Goal: Information Seeking & Learning: Learn about a topic

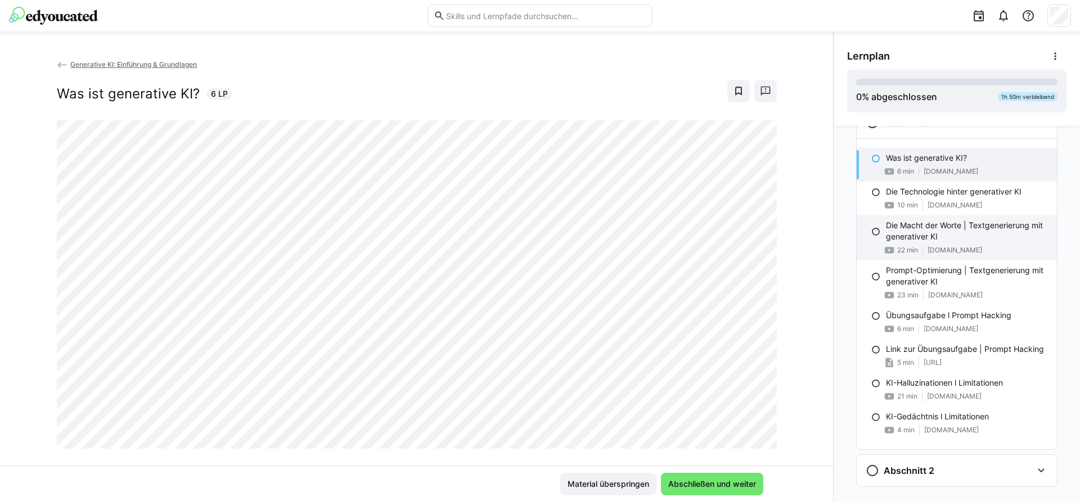
scroll to position [57, 0]
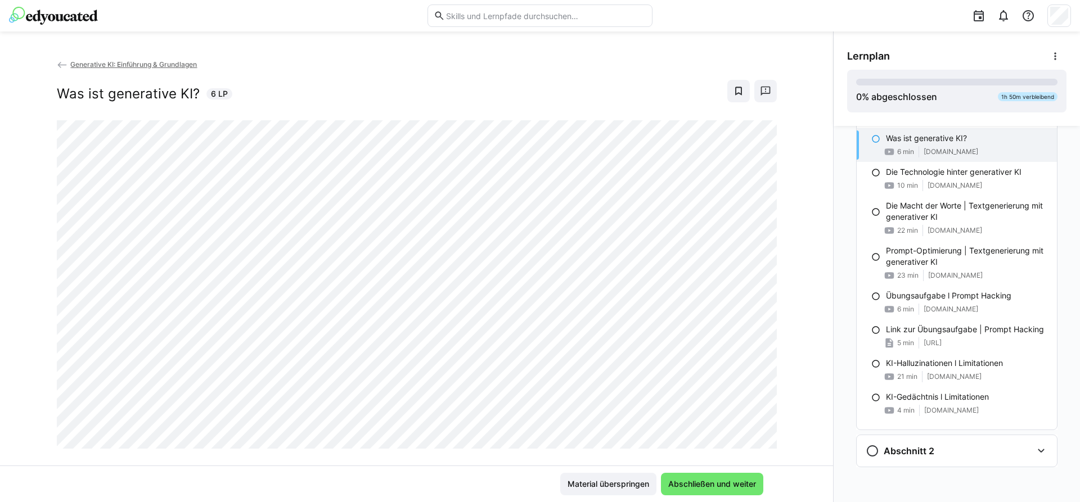
click at [169, 64] on span "Generative KI: Einführung & Grundlagen" at bounding box center [133, 64] width 127 height 8
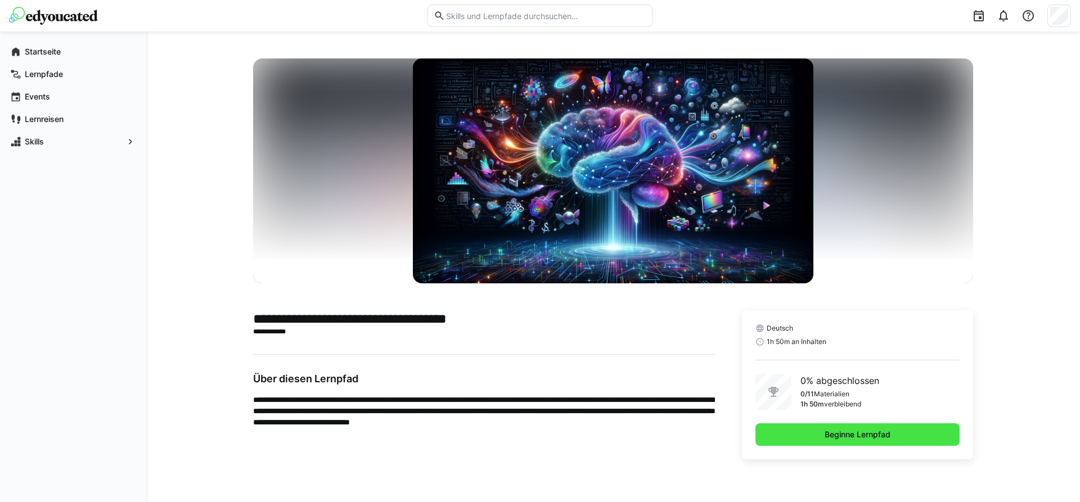
click at [837, 434] on span "Beginne Lernpfad" at bounding box center [857, 434] width 69 height 11
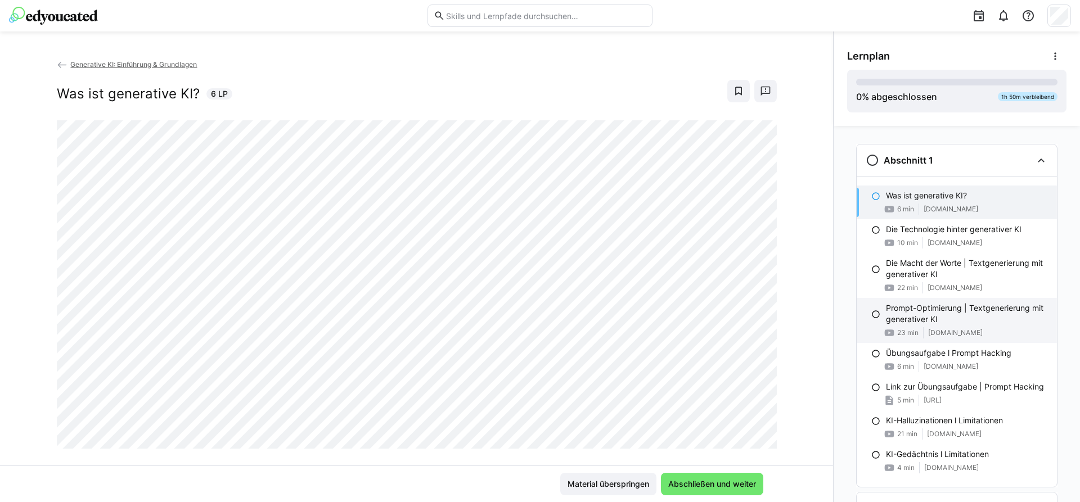
scroll to position [57, 0]
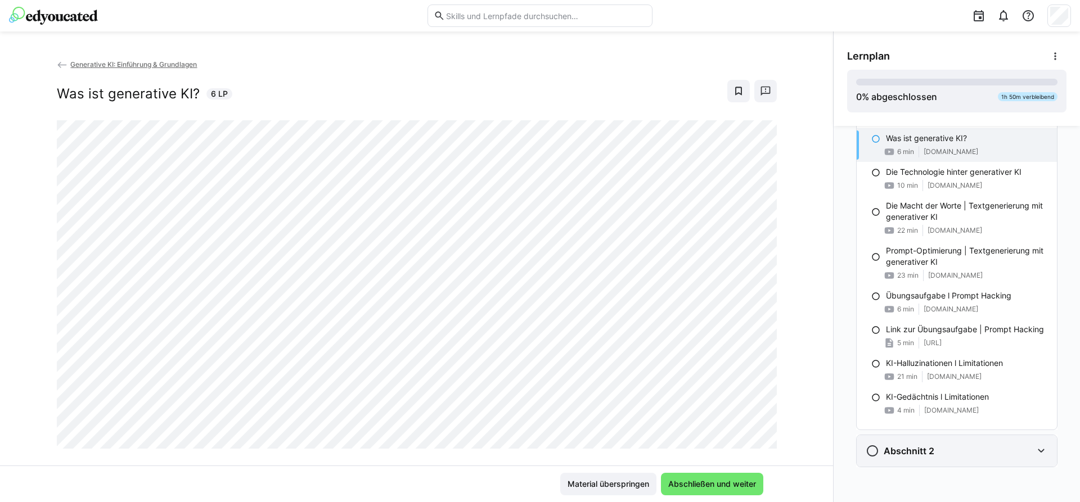
click at [968, 449] on div "Abschnitt 2" at bounding box center [949, 451] width 167 height 14
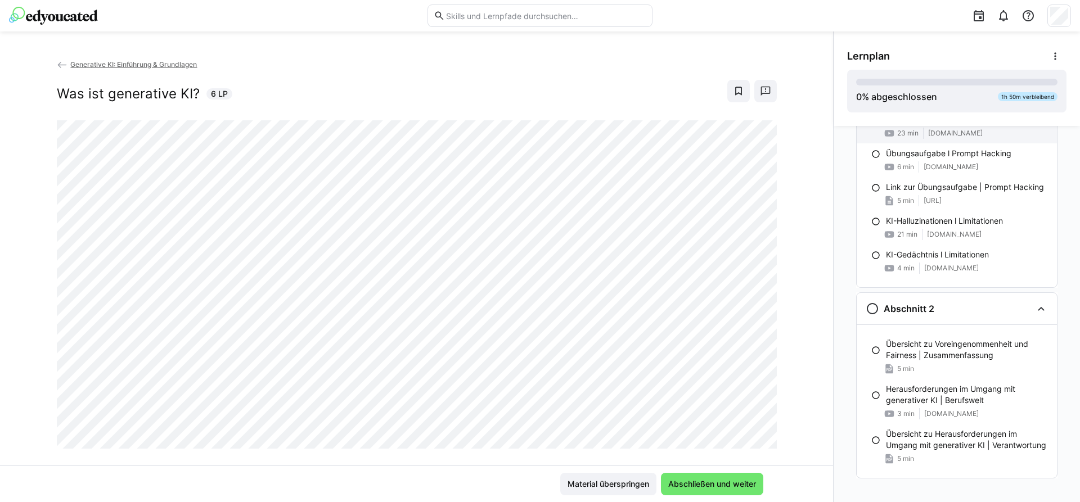
scroll to position [211, 0]
